Goal: Navigation & Orientation: Find specific page/section

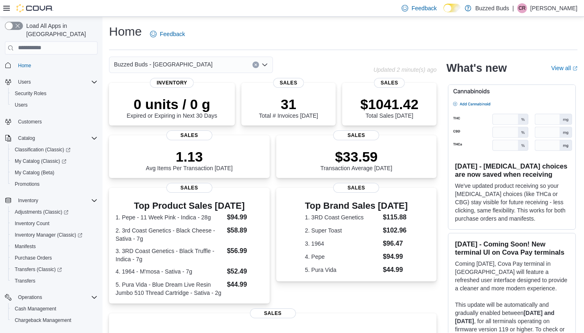
click at [216, 67] on div "Buzzed Buds - [GEOGRAPHIC_DATA]" at bounding box center [191, 65] width 164 height 16
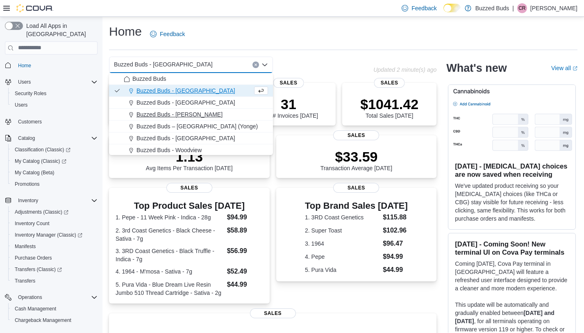
click at [216, 114] on div "Buzzed Buds - Pickering" at bounding box center [196, 114] width 144 height 8
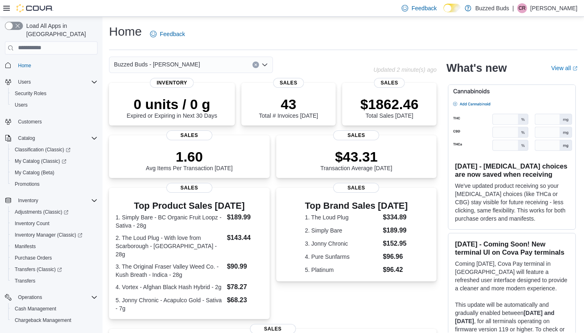
click at [211, 59] on div "Buzzed Buds - Pickering" at bounding box center [191, 65] width 164 height 16
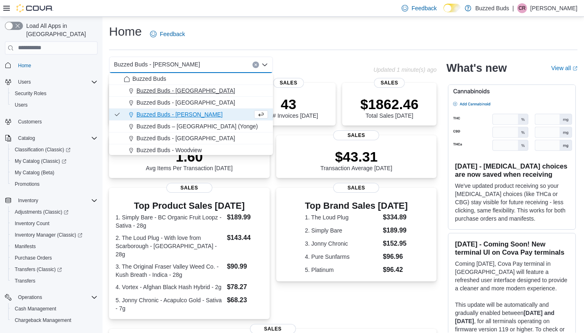
click at [214, 94] on div "Buzzed Buds - [GEOGRAPHIC_DATA]" at bounding box center [196, 90] width 144 height 8
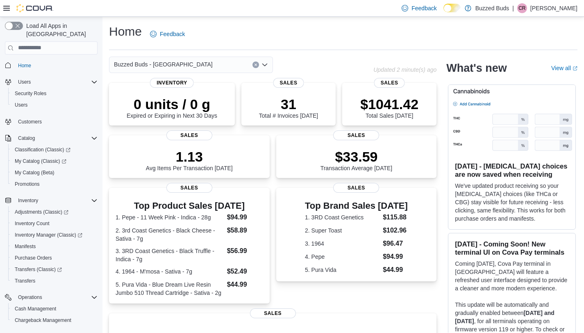
click at [213, 63] on div "Buzzed Buds - [GEOGRAPHIC_DATA]" at bounding box center [191, 65] width 164 height 16
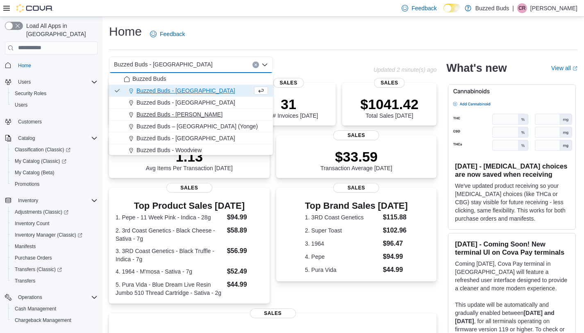
click at [212, 115] on div "Buzzed Buds - Pickering" at bounding box center [196, 114] width 144 height 8
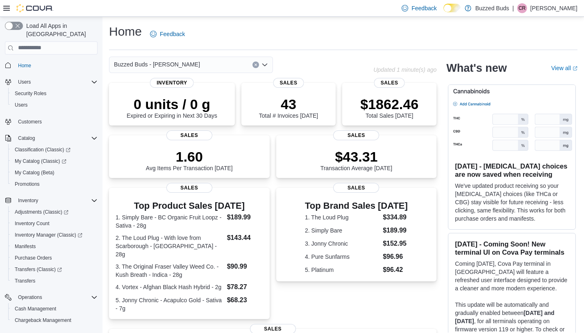
click at [205, 65] on div "Buzzed Buds - Pickering Combo box. Selected. Buzzed Buds - Pickering. Press Bac…" at bounding box center [191, 65] width 164 height 16
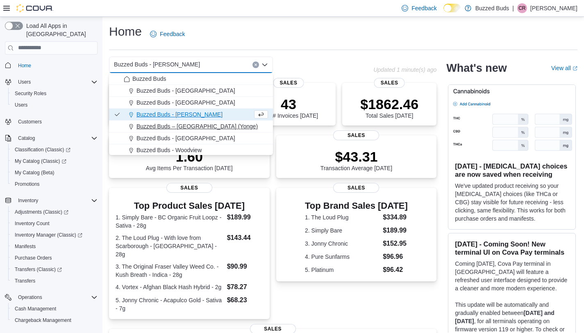
click at [207, 123] on span "Buzzed Buds – Toronto (Yonge)" at bounding box center [197, 126] width 121 height 8
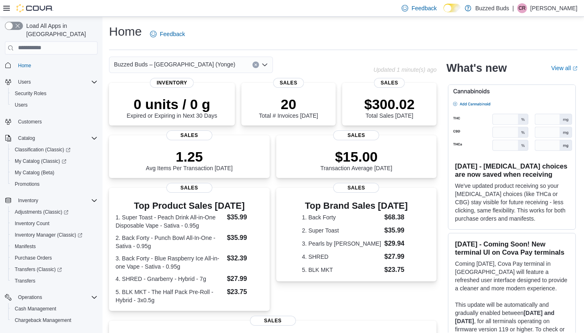
click at [209, 64] on div "Buzzed Buds – Toronto (Yonge) Combo box. Selected. Buzzed Buds – Toronto (Yonge…" at bounding box center [191, 65] width 164 height 16
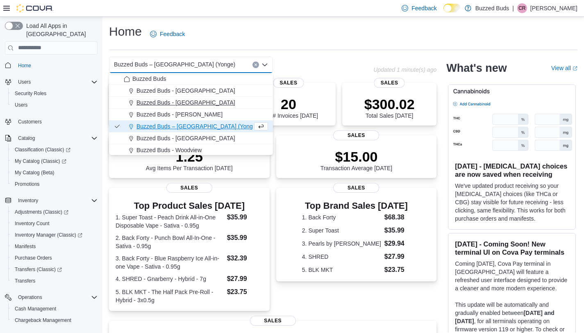
click at [211, 101] on div "Buzzed Buds - Ottawa" at bounding box center [196, 102] width 144 height 8
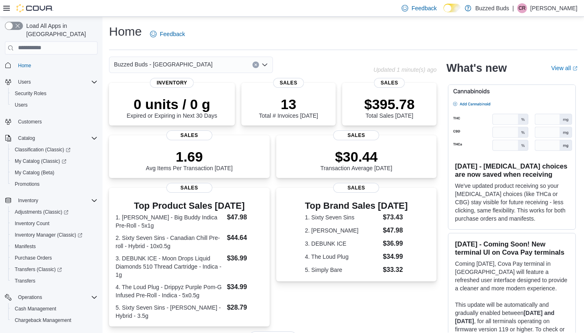
click at [210, 68] on div "Buzzed Buds - Ottawa Combo box. Selected. Buzzed Buds - Ottawa. Press Backspace…" at bounding box center [191, 65] width 164 height 16
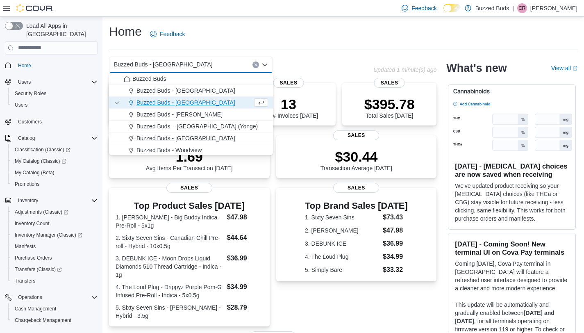
click at [216, 137] on div "Buzzed Buds - Uxbridge" at bounding box center [196, 138] width 144 height 8
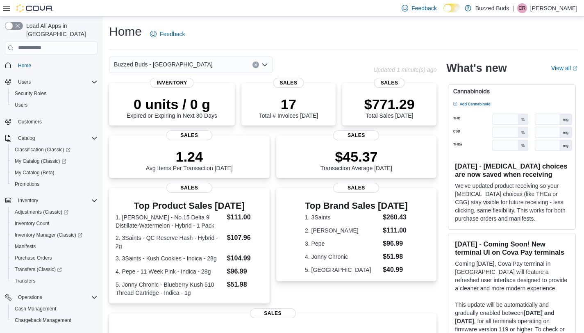
click at [214, 68] on div "Buzzed Buds - Uxbridge Combo box. Selected. Buzzed Buds - Uxbridge. Press Backs…" at bounding box center [191, 65] width 164 height 16
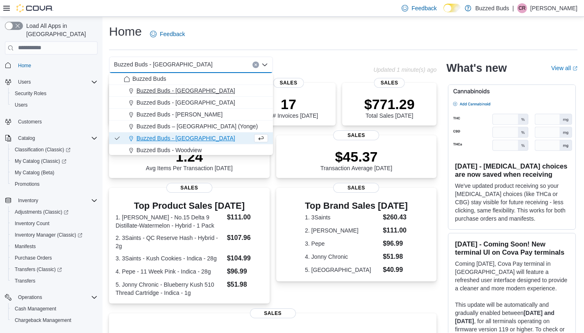
click at [218, 91] on div "Buzzed Buds - [GEOGRAPHIC_DATA]" at bounding box center [196, 90] width 144 height 8
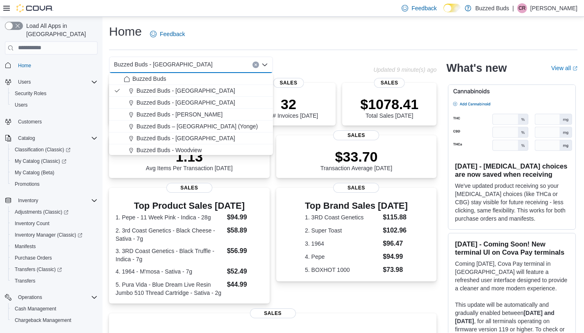
click at [226, 37] on div "Home Feedback" at bounding box center [343, 33] width 469 height 21
